Goal: Task Accomplishment & Management: Complete application form

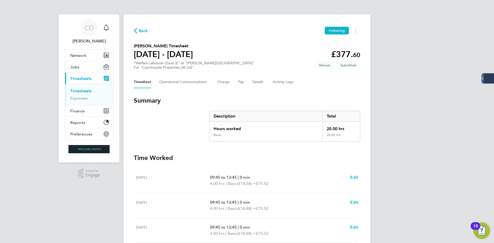
click at [144, 30] on span "Back" at bounding box center [144, 31] width 10 height 6
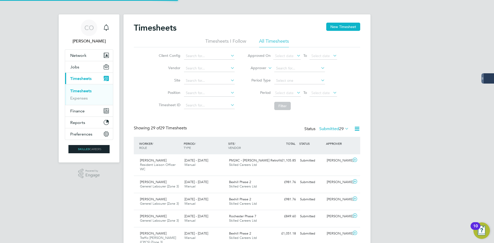
drag, startPoint x: 348, startPoint y: 26, endPoint x: 323, endPoint y: 35, distance: 27.0
click at [348, 26] on button "New Timesheet" at bounding box center [343, 27] width 34 height 8
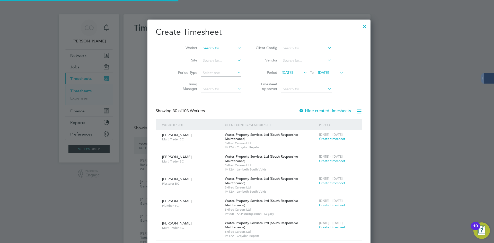
click at [210, 48] on input at bounding box center [221, 48] width 40 height 7
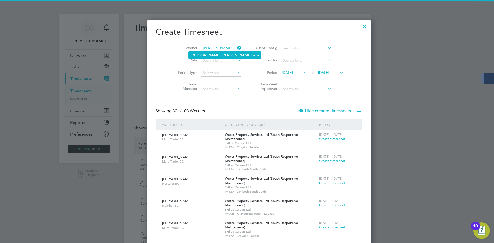
click at [221, 54] on li "[PERSON_NAME] hella" at bounding box center [225, 55] width 72 height 7
type input "[PERSON_NAME]"
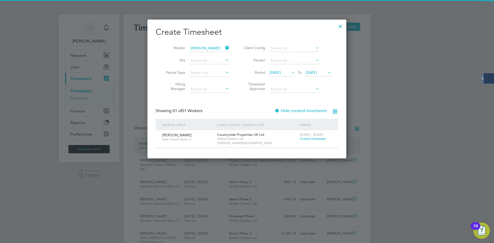
click at [282, 112] on label "Hide created timesheets" at bounding box center [301, 110] width 52 height 5
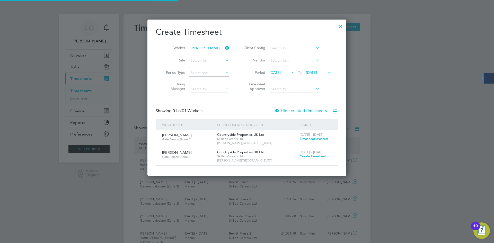
click at [310, 156] on span "Create timesheet" at bounding box center [313, 156] width 26 height 4
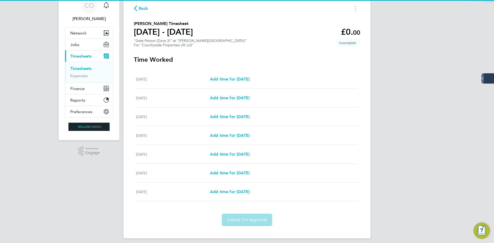
click at [230, 74] on div "[DATE] Add time for [DATE] Add time for [DATE]" at bounding box center [247, 79] width 222 height 19
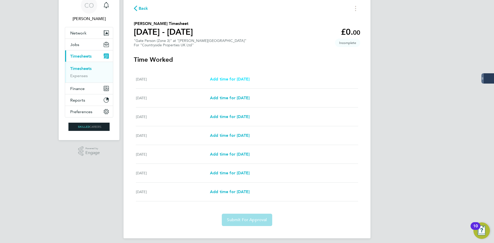
click at [231, 78] on span "Add time for [DATE]" at bounding box center [230, 79] width 40 height 5
select select "30"
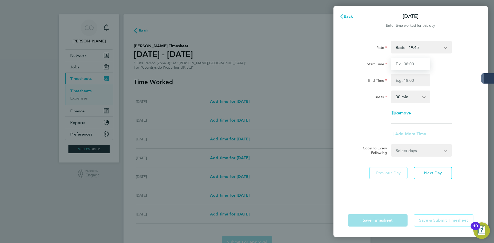
drag, startPoint x: 402, startPoint y: 67, endPoint x: 403, endPoint y: 74, distance: 7.6
click at [402, 67] on input "Start Time" at bounding box center [410, 64] width 39 height 12
type input "07:00"
click at [408, 82] on input "End Time" at bounding box center [410, 80] width 39 height 12
type input "17:00"
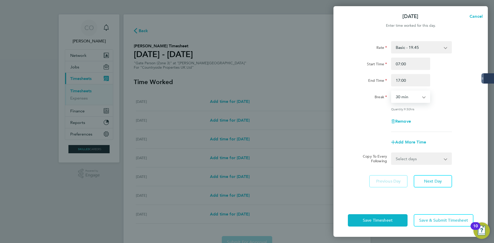
click at [407, 101] on select "0 min 15 min 30 min 45 min 60 min 75 min 90 min" at bounding box center [408, 96] width 32 height 11
select select "60"
click at [392, 91] on select "0 min 15 min 30 min 45 min 60 min 75 min 90 min" at bounding box center [408, 96] width 32 height 11
click at [409, 161] on select "Select days Day Weekday (Mon-Fri) Weekend (Sat-Sun) [DATE] [DATE] [DATE] [DATE]…" at bounding box center [419, 158] width 54 height 11
select select "WEEKDAY"
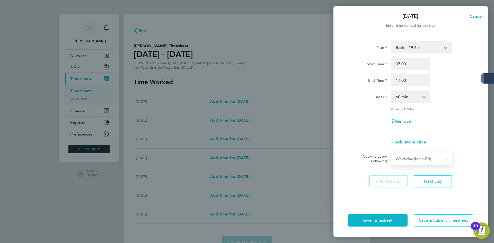
click at [392, 153] on select "Select days Day Weekday (Mon-Fri) Weekend (Sat-Sun) [DATE] [DATE] [DATE] [DATE]…" at bounding box center [419, 158] width 54 height 11
select select "[DATE]"
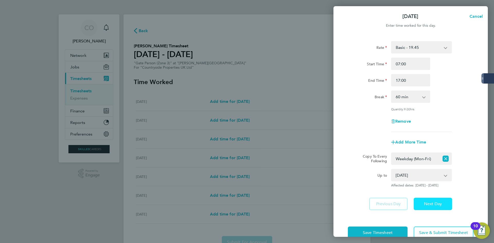
click at [435, 203] on span "Next Day" at bounding box center [433, 203] width 18 height 5
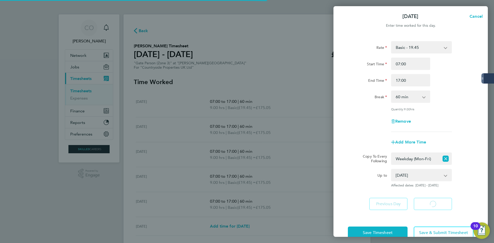
select select "60"
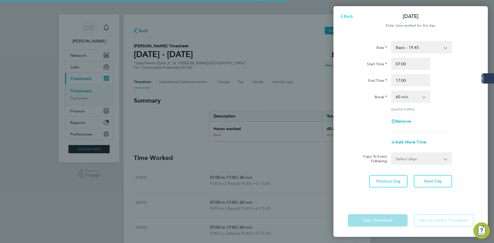
click at [346, 18] on span "Back" at bounding box center [349, 16] width 10 height 5
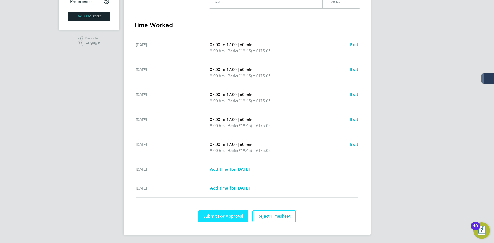
drag, startPoint x: 224, startPoint y: 217, endPoint x: 235, endPoint y: 179, distance: 40.3
click at [224, 217] on span "Submit For Approval" at bounding box center [223, 216] width 40 height 5
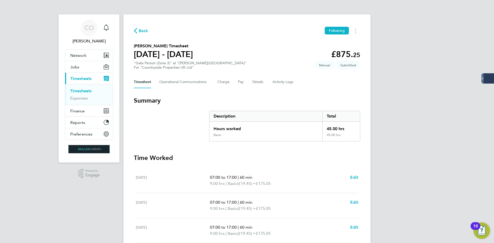
click at [142, 33] on span "Back" at bounding box center [144, 31] width 10 height 6
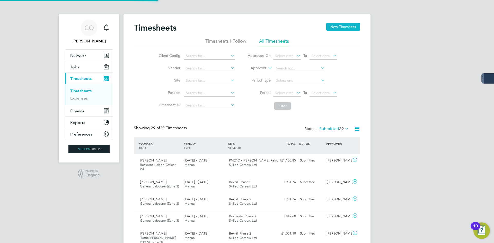
scroll to position [13, 45]
click at [335, 26] on button "New Timesheet" at bounding box center [343, 27] width 34 height 8
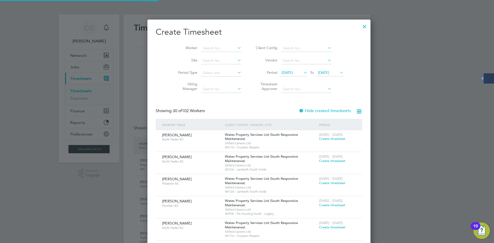
click at [201, 48] on input at bounding box center [221, 48] width 40 height 7
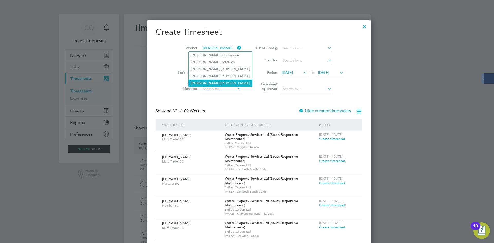
click at [206, 83] on li "[PERSON_NAME]" at bounding box center [221, 83] width 64 height 7
type input "[PERSON_NAME]"
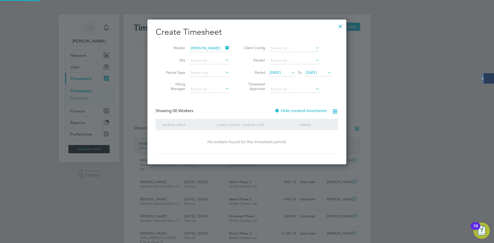
click at [317, 111] on label "Hide created timesheets" at bounding box center [301, 110] width 52 height 5
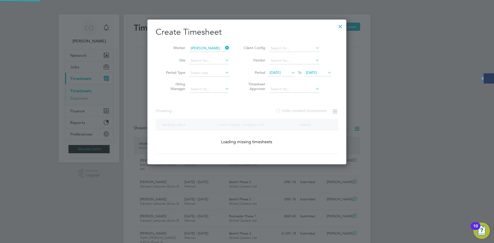
click at [317, 111] on label "Hide created timesheets" at bounding box center [301, 110] width 51 height 5
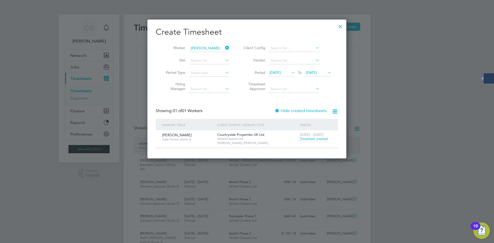
click at [316, 138] on span "Timesheet created" at bounding box center [314, 139] width 28 height 5
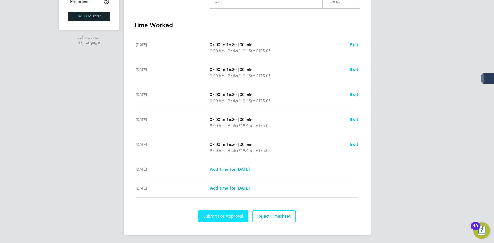
click at [222, 218] on span "Submit For Approval" at bounding box center [223, 216] width 40 height 5
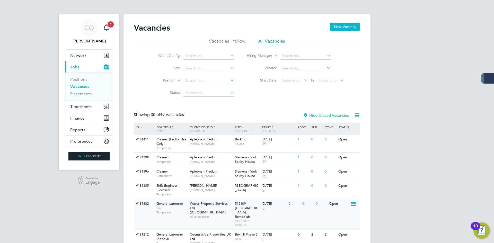
scroll to position [103, 0]
